Goal: Information Seeking & Learning: Learn about a topic

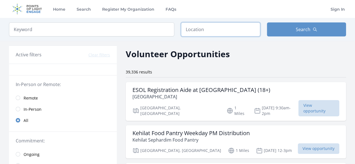
click at [210, 29] on input "text" at bounding box center [220, 29] width 79 height 14
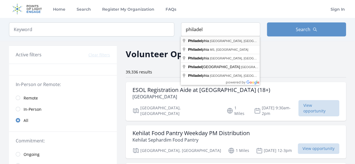
type input "[GEOGRAPHIC_DATA], [GEOGRAPHIC_DATA], [GEOGRAPHIC_DATA]"
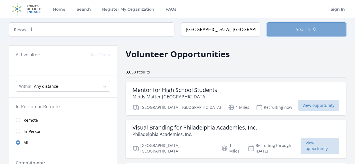
click at [288, 33] on button "Search" at bounding box center [306, 29] width 79 height 14
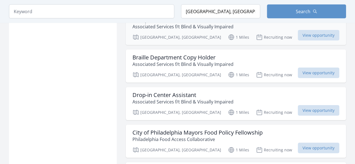
scroll to position [673, 0]
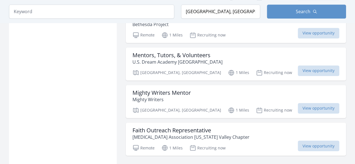
scroll to position [1515, 0]
